Goal: Find specific page/section

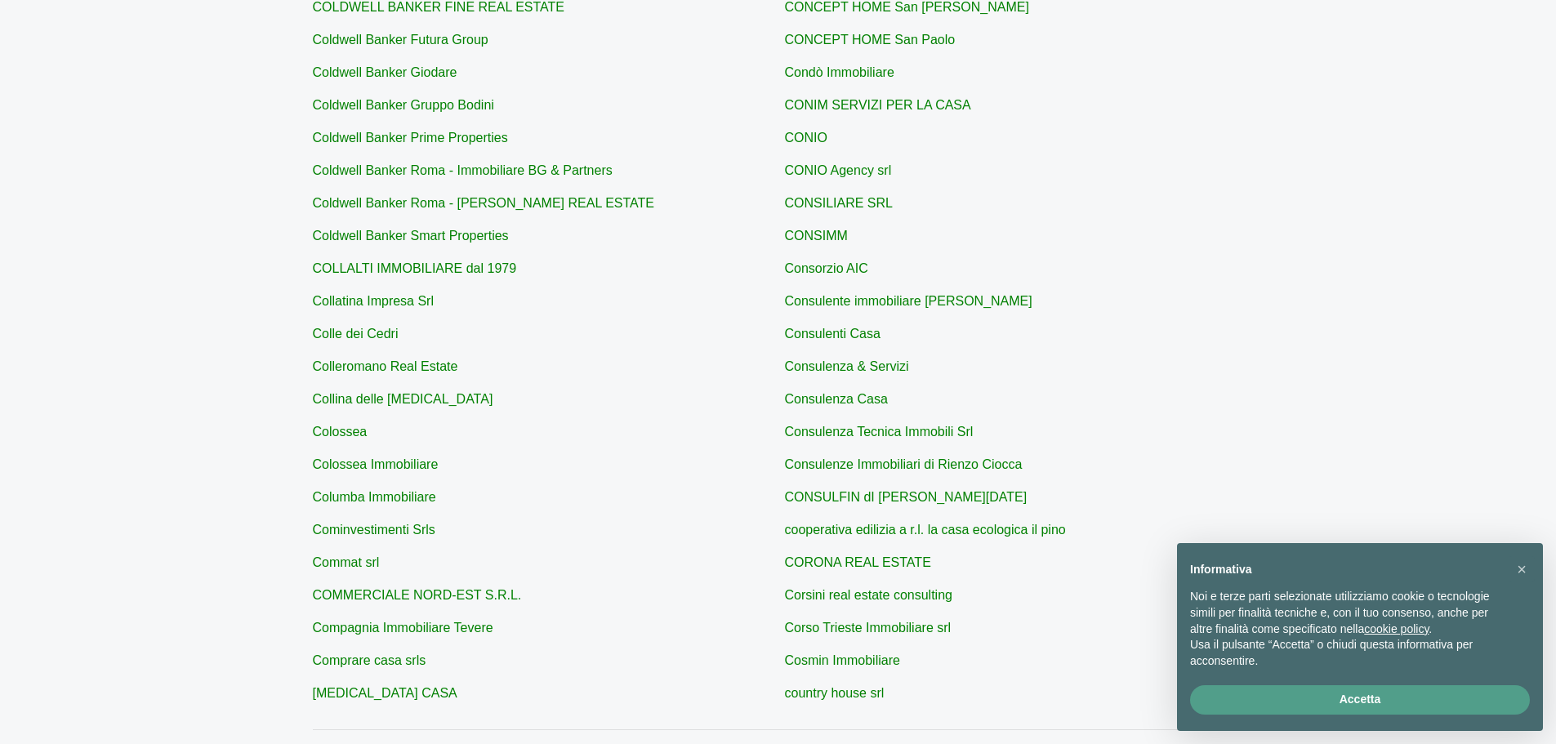
scroll to position [488, 0]
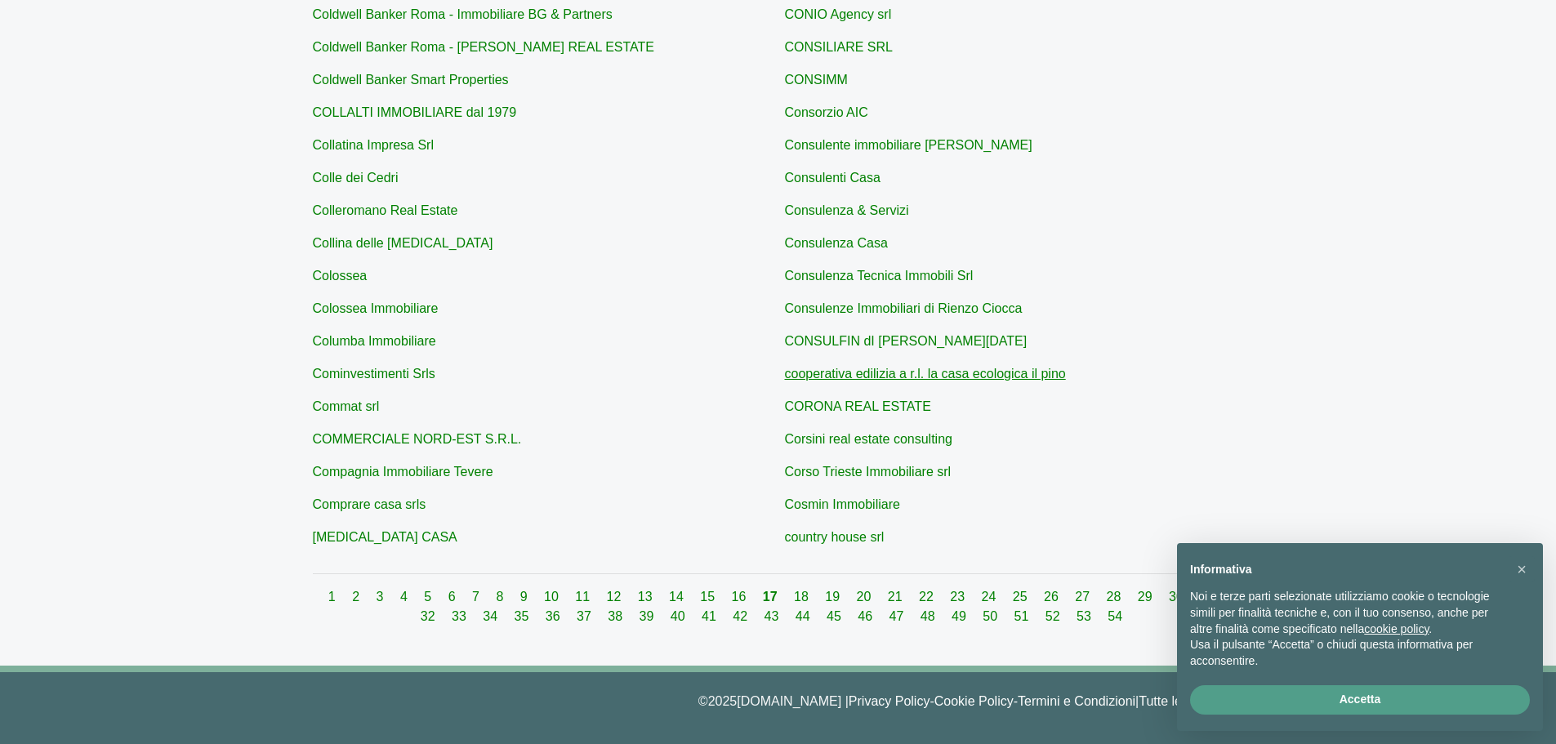
drag, startPoint x: 4, startPoint y: 55, endPoint x: 844, endPoint y: 372, distance: 898.5
click at [844, 372] on link "cooperativa edilizia a r.l. la casa ecologica il pino" at bounding box center [925, 374] width 281 height 14
type input "cooperativa edilizia a r.l. la casa ecologica il pino"
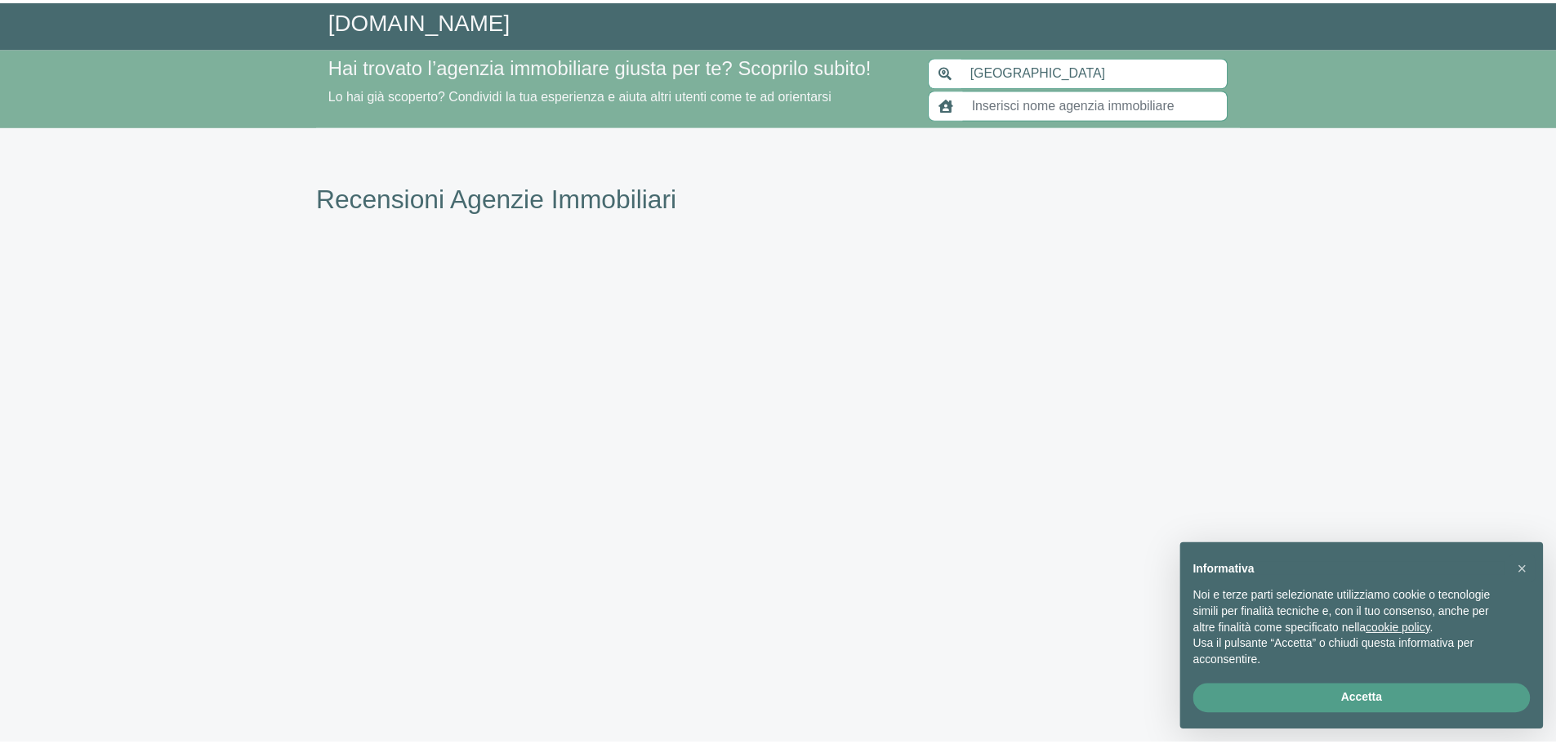
scroll to position [448, 0]
